Goal: Task Accomplishment & Management: Manage account settings

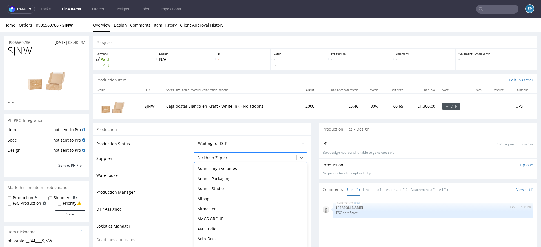
click at [236, 159] on div at bounding box center [245, 157] width 96 height 7
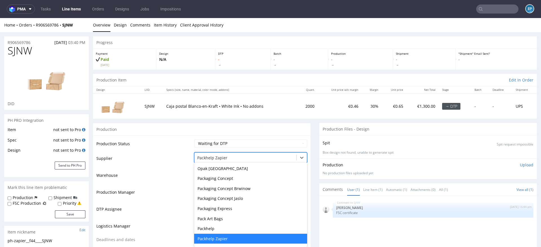
type input "m"
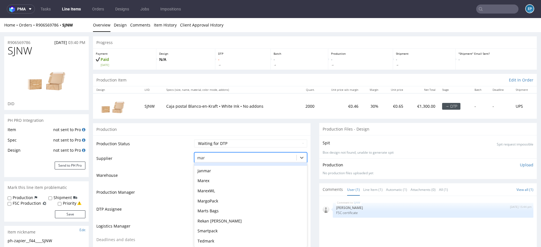
scroll to position [8, 0]
type input "mare"
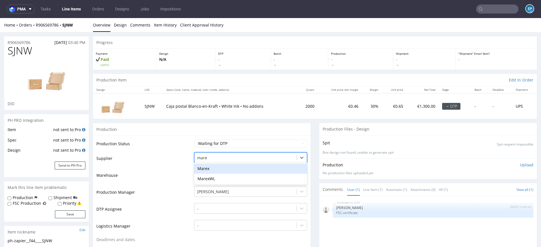
scroll to position [0, 0]
click at [232, 167] on div "Marex" at bounding box center [250, 168] width 113 height 10
click at [228, 145] on select "Waiting for Artwork Waiting for Diecut Waiting for Mockup Waiting for DTP Waiti…" at bounding box center [250, 143] width 113 height 8
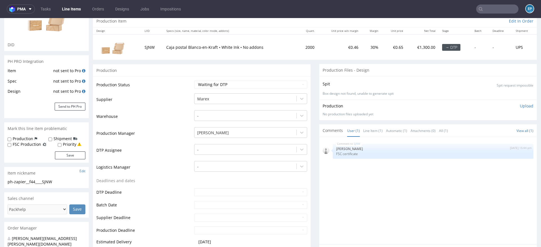
scroll to position [44, 0]
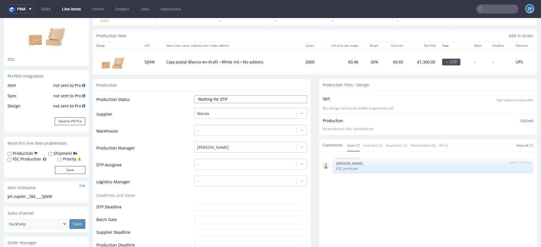
click at [229, 99] on select "Waiting for Artwork Waiting for Diecut Waiting for Mockup Waiting for DTP Waiti…" at bounding box center [250, 99] width 113 height 8
select select "pre_dtp_waiting_for_artwork"
click at [194, 95] on select "Waiting for Artwork Waiting for Diecut Waiting for Mockup Waiting for DTP Waiti…" at bounding box center [250, 99] width 113 height 8
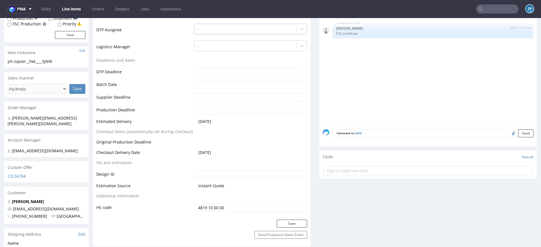
scroll to position [229, 0]
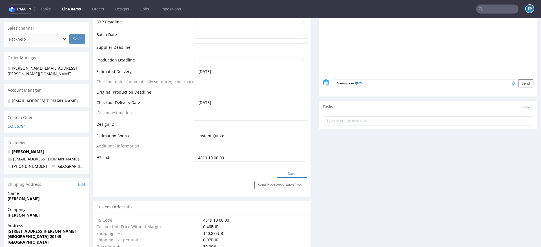
click at [287, 173] on button "Save" at bounding box center [292, 174] width 30 height 8
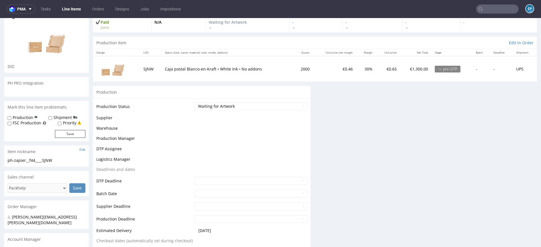
scroll to position [37, 0]
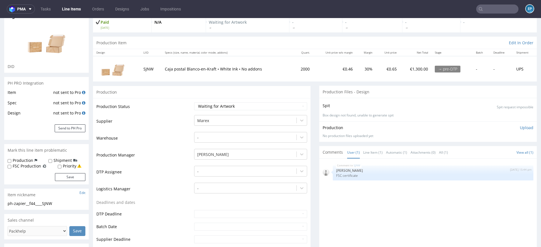
click at [16, 167] on label "FSC Production" at bounding box center [27, 166] width 28 height 6
click at [11, 167] on input "FSC Production" at bounding box center [10, 166] width 4 height 5
checkbox input "true"
click at [70, 176] on button "Save" at bounding box center [70, 177] width 30 height 8
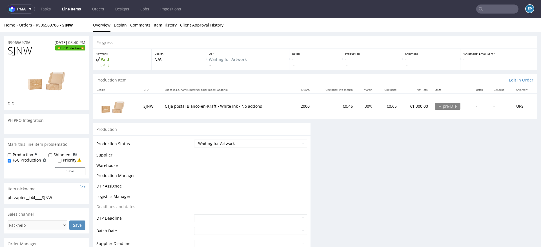
scroll to position [0, 0]
